Goal: Task Accomplishment & Management: Manage account settings

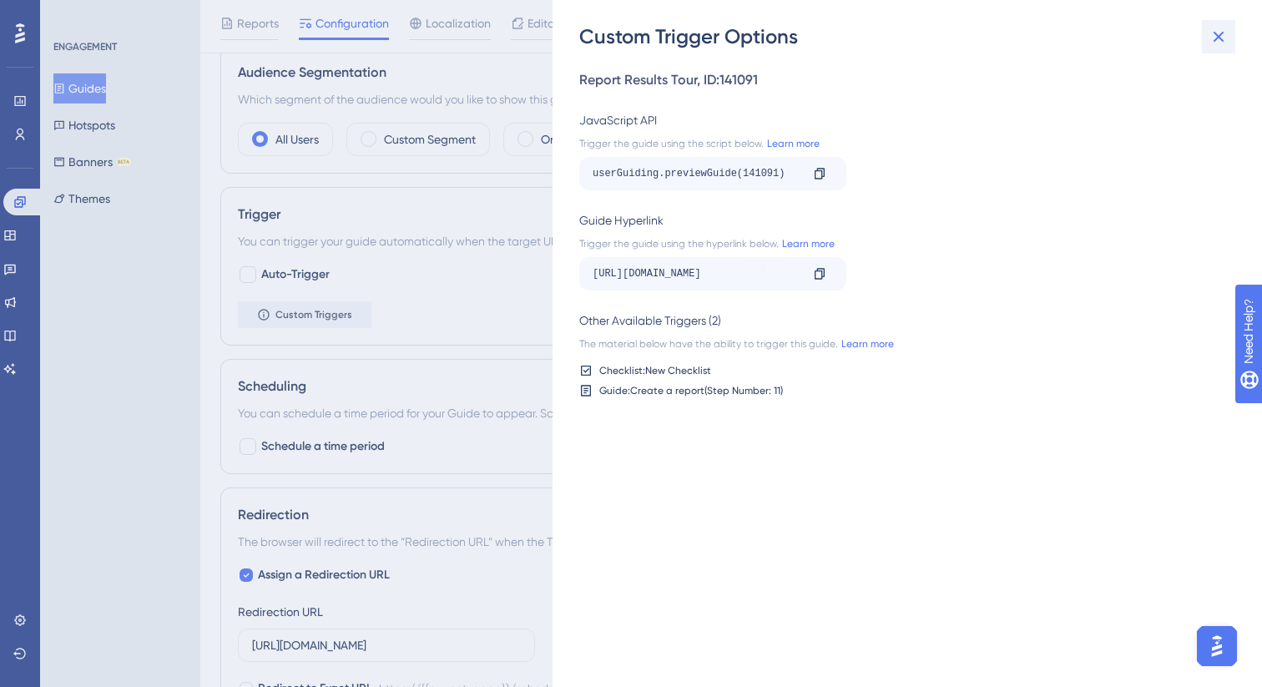
click at [1221, 43] on icon at bounding box center [1219, 37] width 20 height 20
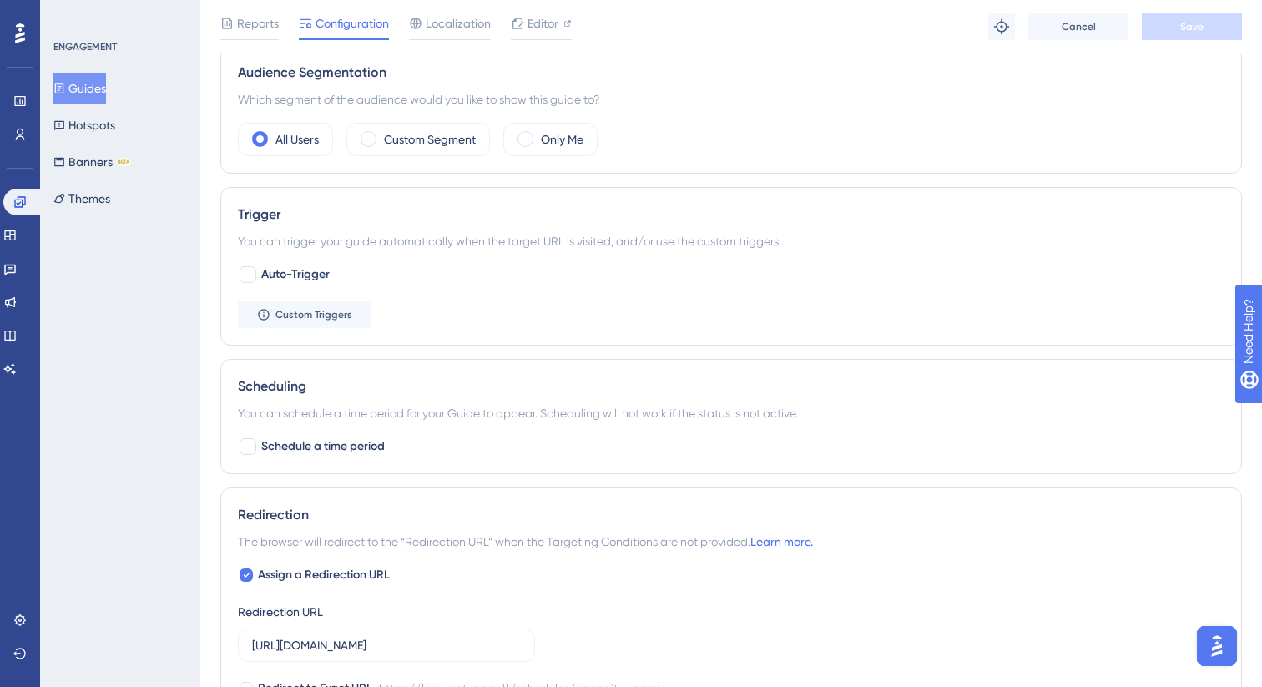
click at [88, 86] on button "Guides" at bounding box center [79, 88] width 53 height 30
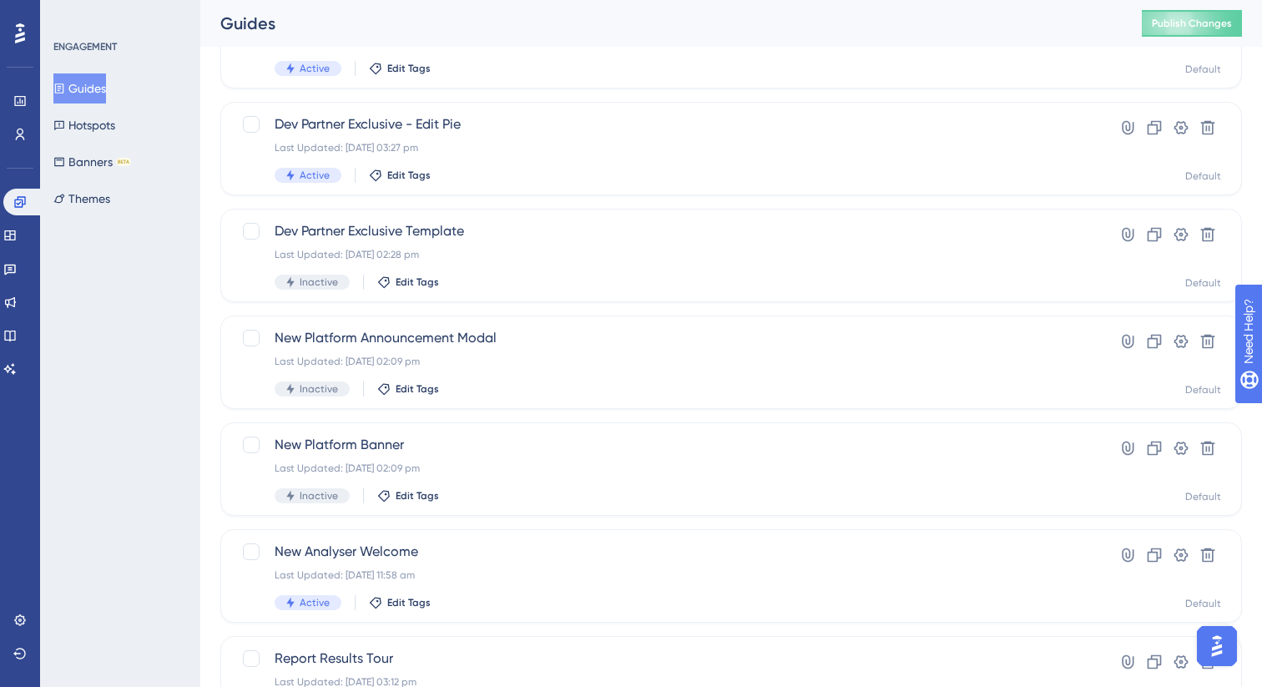
scroll to position [608, 0]
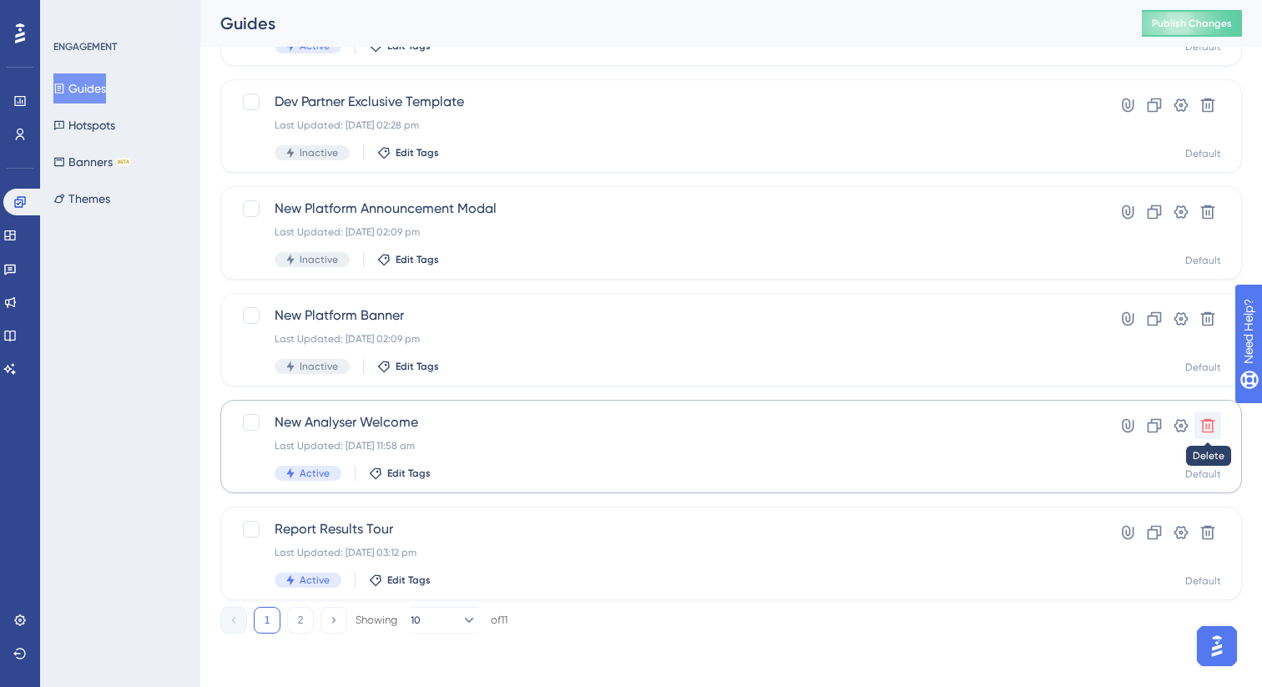
click at [1214, 426] on icon at bounding box center [1207, 425] width 17 height 17
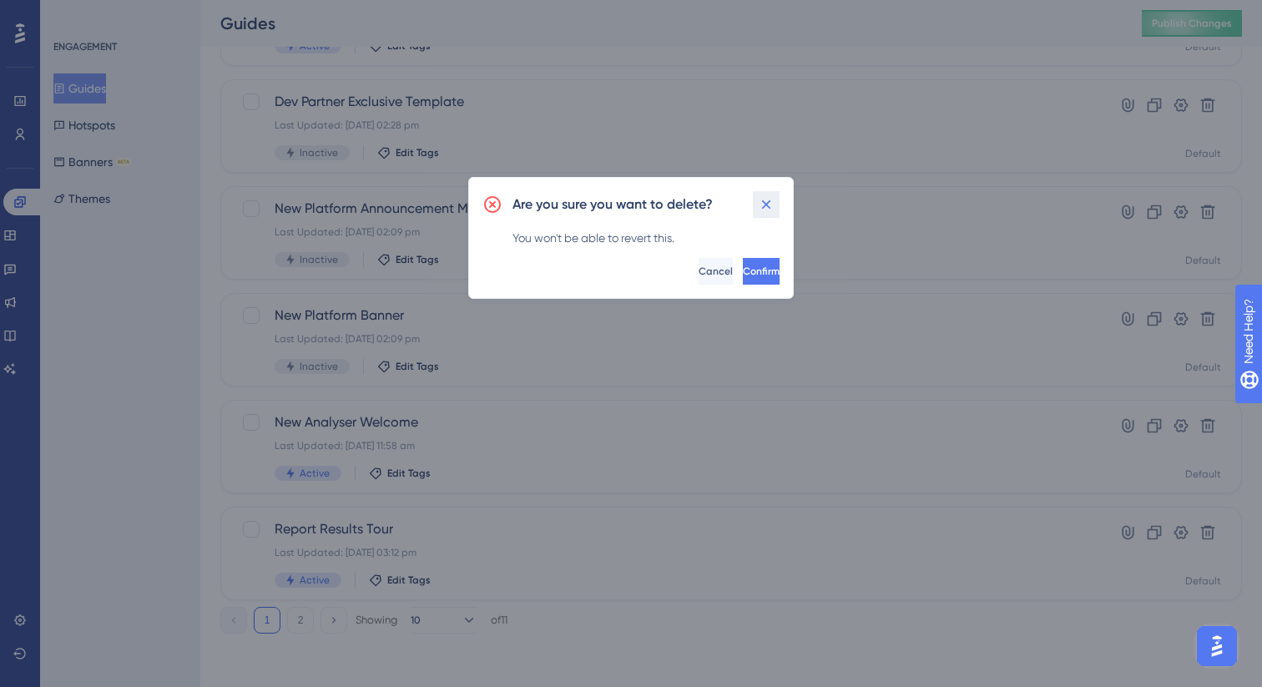
click at [767, 204] on icon at bounding box center [766, 204] width 17 height 17
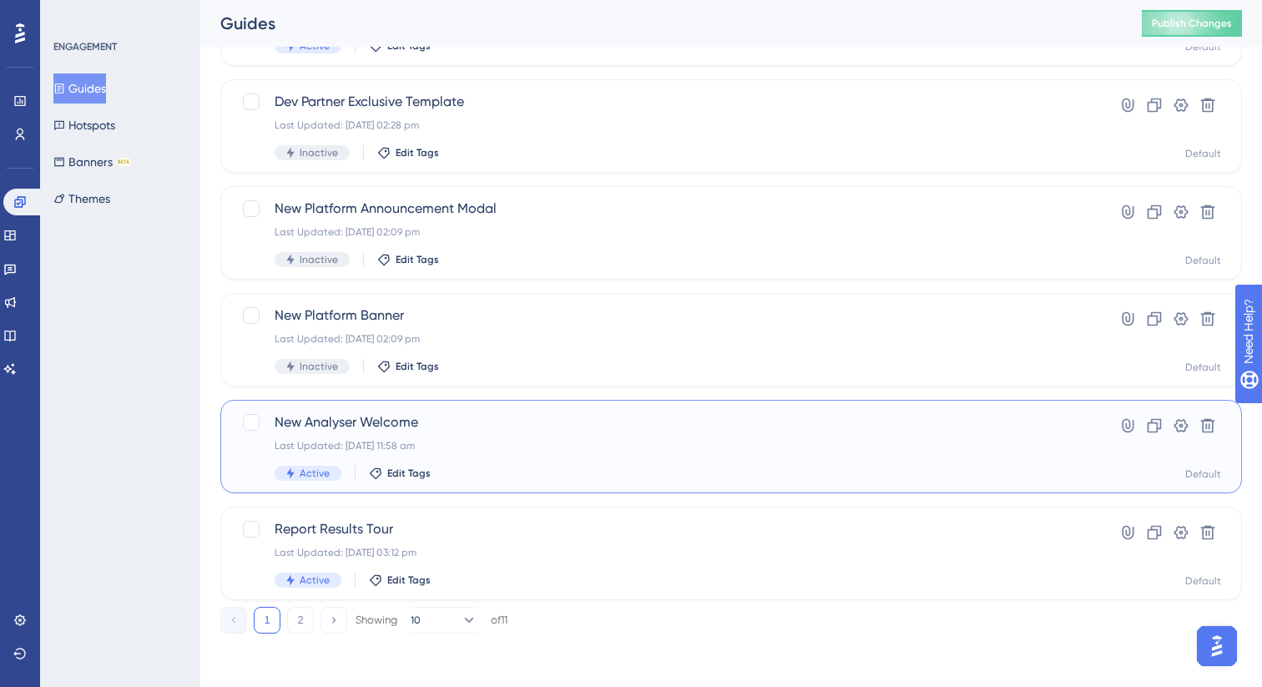
click at [531, 462] on div "New Analyser Welcome Last Updated: [DATE] 11:58 am Active Edit Tags" at bounding box center [665, 446] width 780 height 68
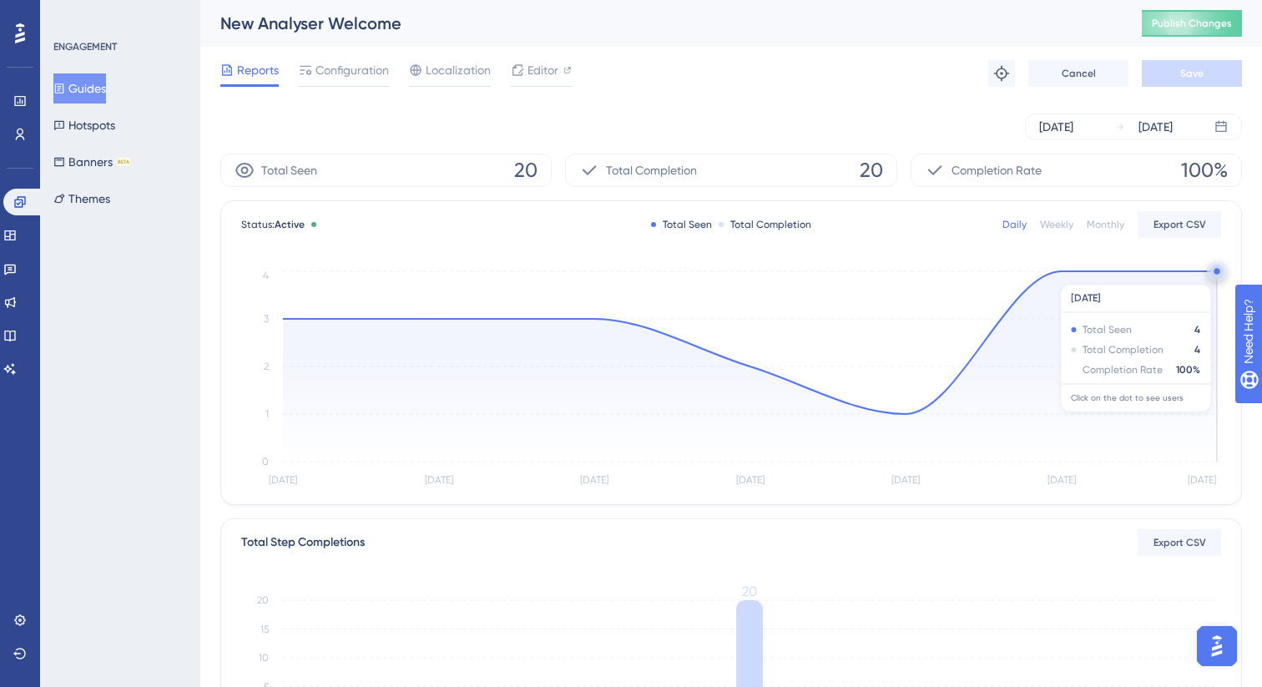
click at [1207, 275] on icon at bounding box center [750, 366] width 934 height 190
click at [1217, 274] on circle at bounding box center [1217, 274] width 1 height 1
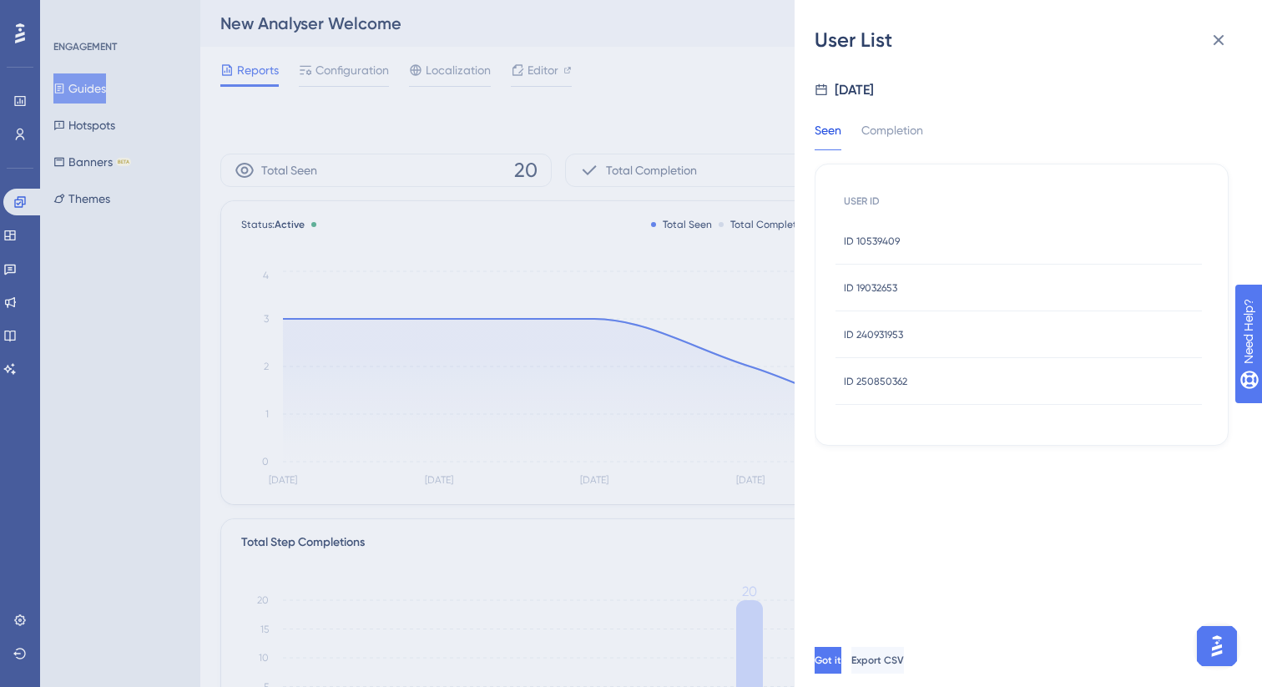
click at [892, 240] on span "ID 10539409" at bounding box center [872, 241] width 56 height 13
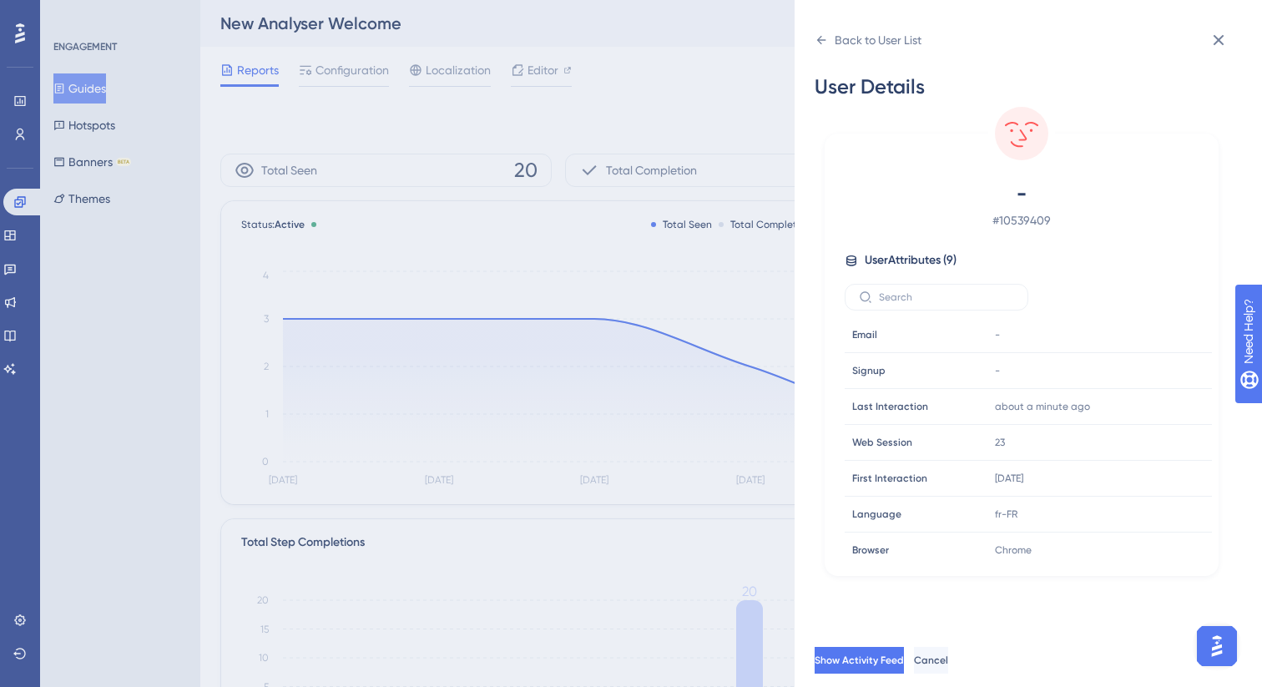
click at [1025, 220] on span "# 10539409" at bounding box center [1022, 220] width 294 height 20
copy span "10539409"
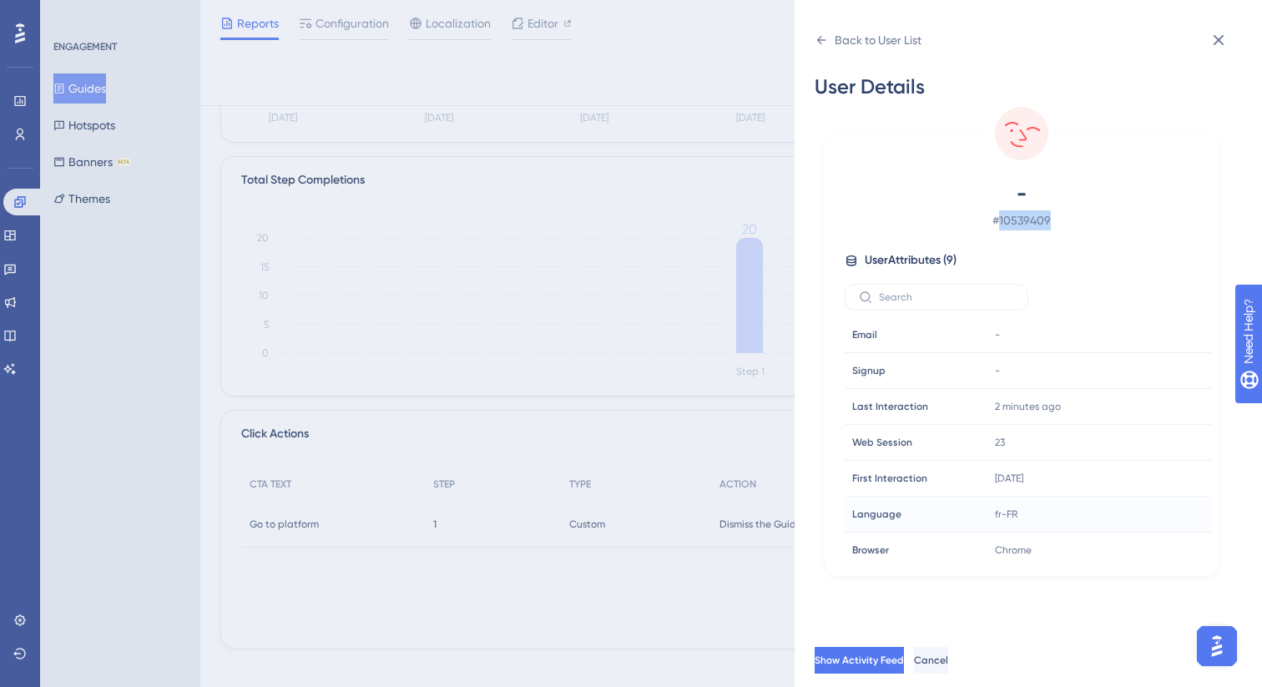
scroll to position [361, 0]
click at [906, 659] on span "Show Activity Feed" at bounding box center [860, 660] width 89 height 13
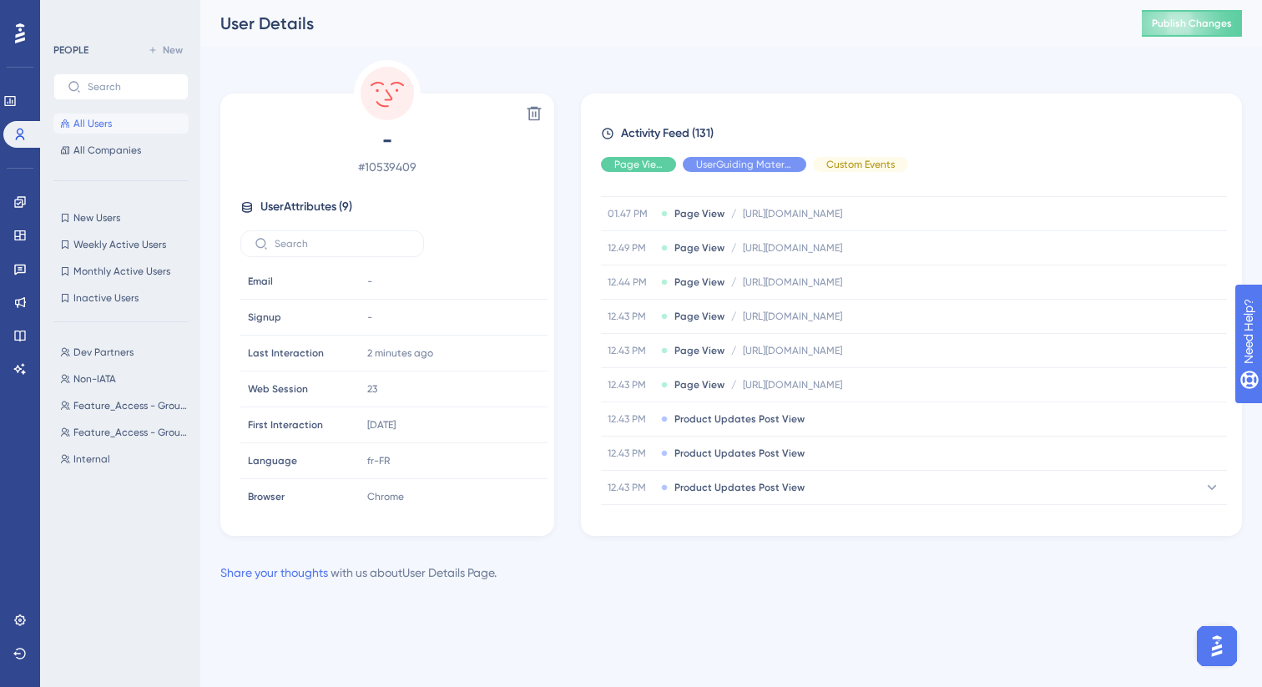
scroll to position [2517, 0]
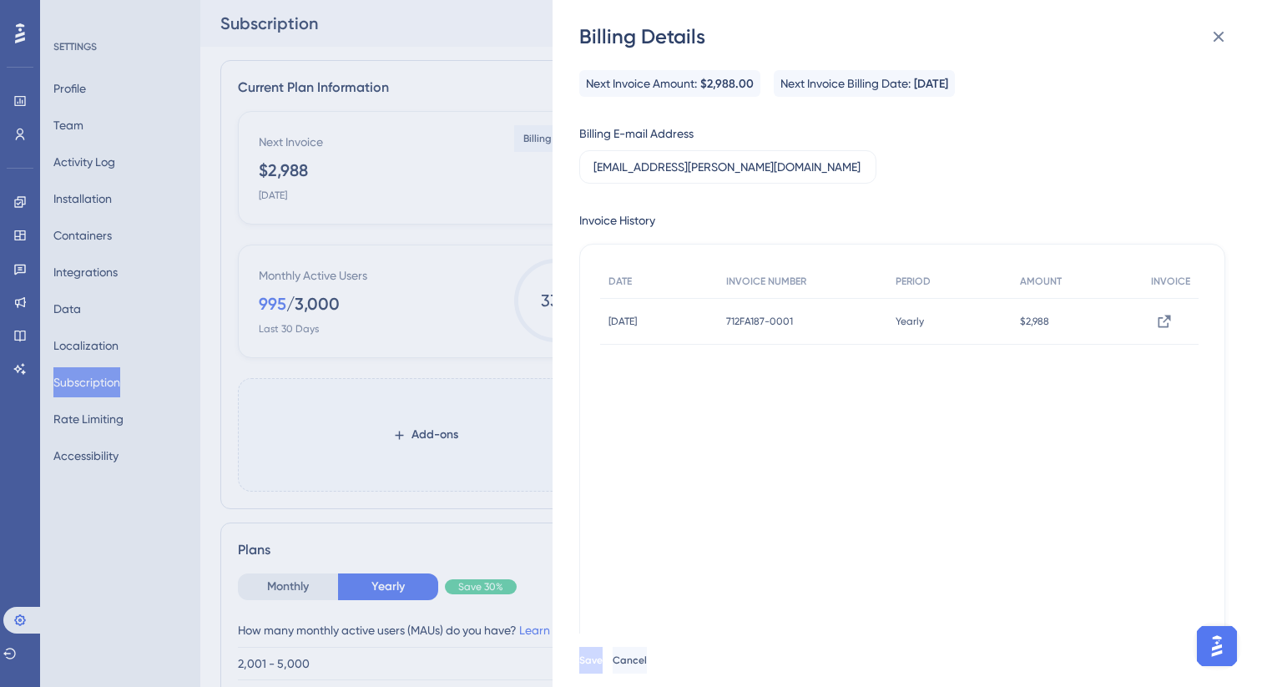
click at [425, 309] on div "Billing Details Next Invoice Amount: $2,988.00 Next Invoice Billing Date: April…" at bounding box center [631, 343] width 1262 height 687
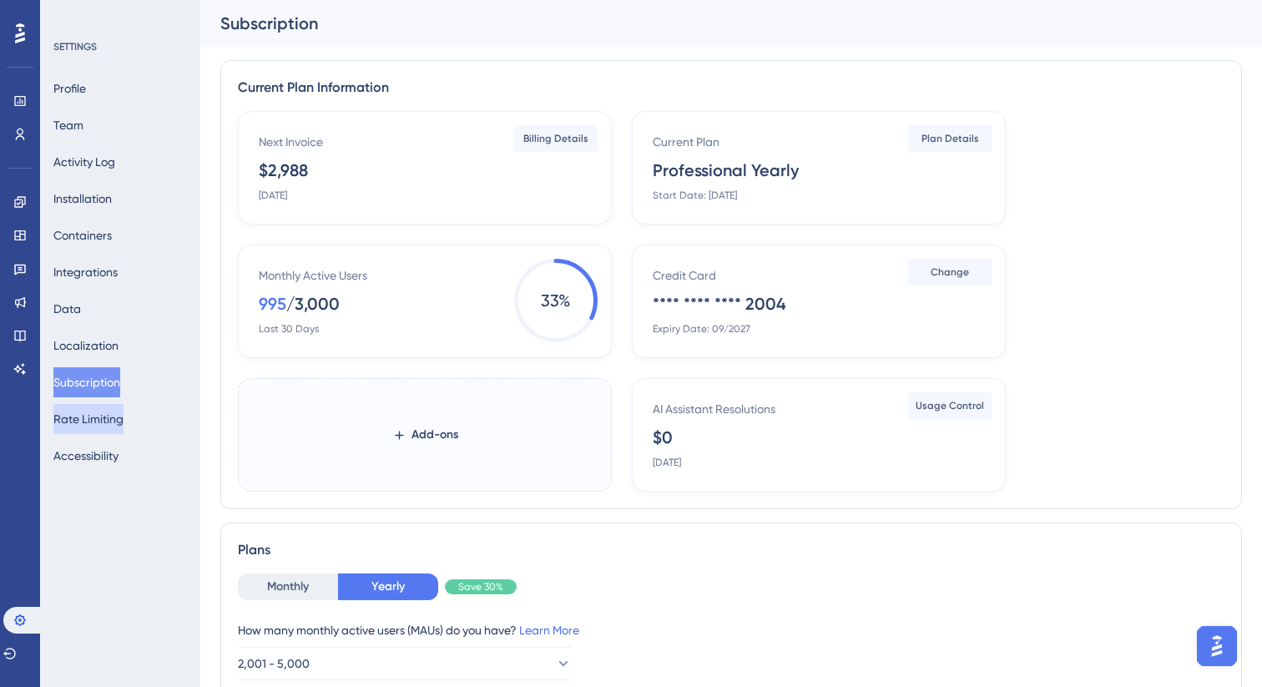
click at [99, 412] on button "Rate Limiting" at bounding box center [88, 419] width 70 height 30
